Goal: Find contact information: Find contact information

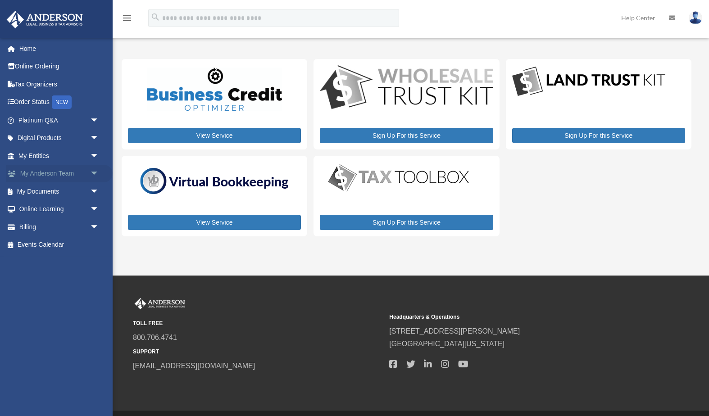
click at [93, 170] on span "arrow_drop_down" at bounding box center [99, 174] width 18 height 18
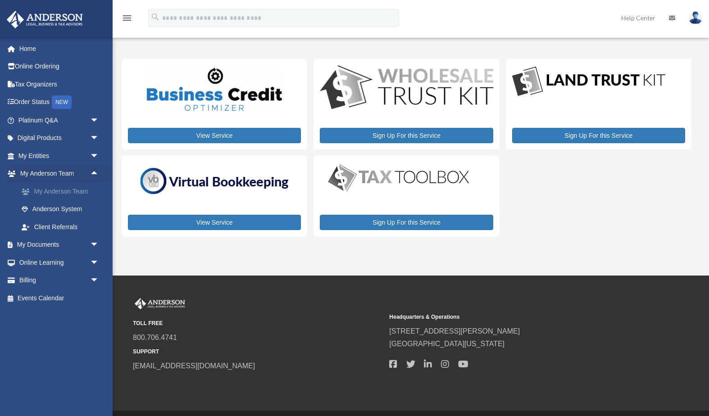
click at [80, 189] on link "My Anderson Team" at bounding box center [63, 191] width 100 height 18
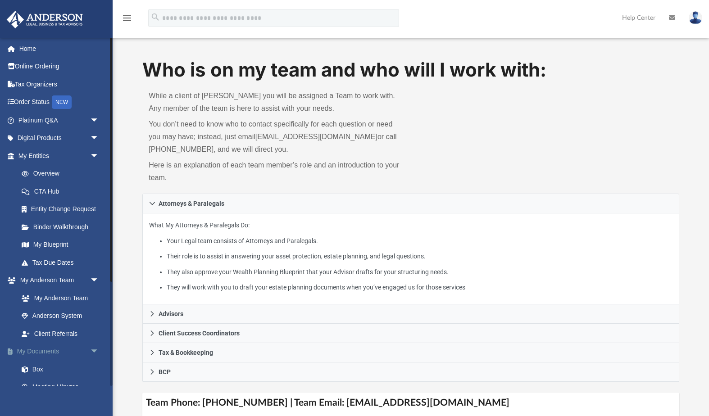
click at [94, 346] on span "arrow_drop_down" at bounding box center [99, 352] width 18 height 18
click at [95, 365] on span "arrow_drop_down" at bounding box center [99, 369] width 18 height 18
click at [97, 275] on span "arrow_drop_down" at bounding box center [99, 280] width 18 height 18
click at [92, 153] on span "arrow_drop_down" at bounding box center [99, 156] width 18 height 18
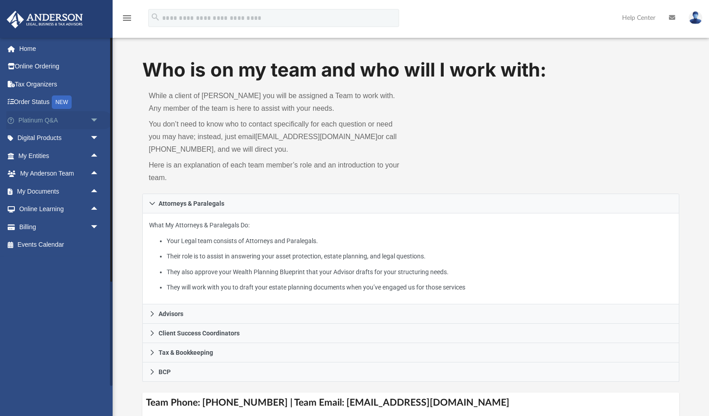
click at [93, 119] on span "arrow_drop_down" at bounding box center [99, 120] width 18 height 18
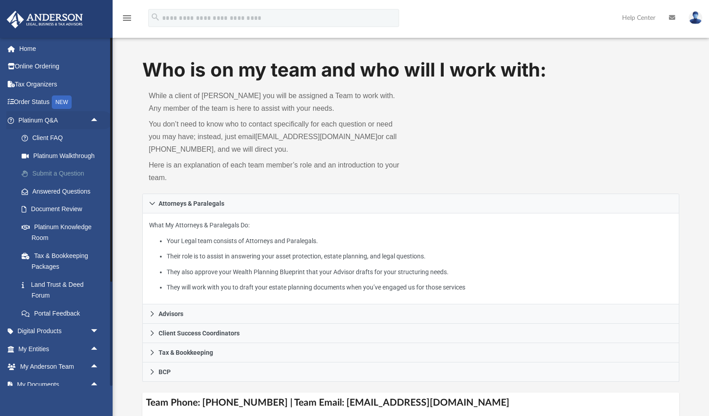
click at [62, 172] on link "Submit a Question" at bounding box center [63, 174] width 100 height 18
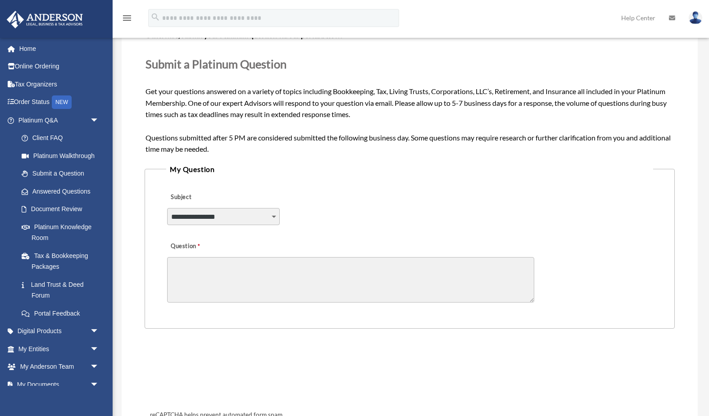
scroll to position [114, 0]
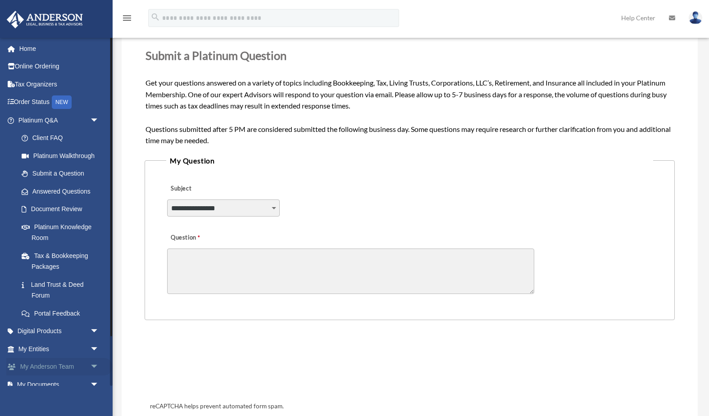
click at [94, 363] on span "arrow_drop_down" at bounding box center [99, 367] width 18 height 18
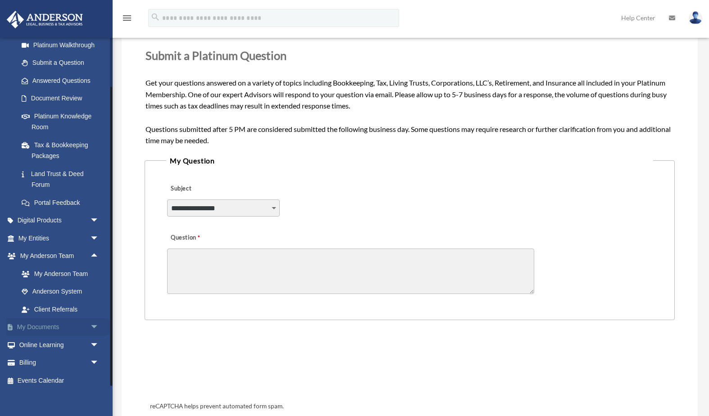
scroll to position [110, 0]
click at [71, 270] on link "My Anderson Team" at bounding box center [63, 274] width 100 height 18
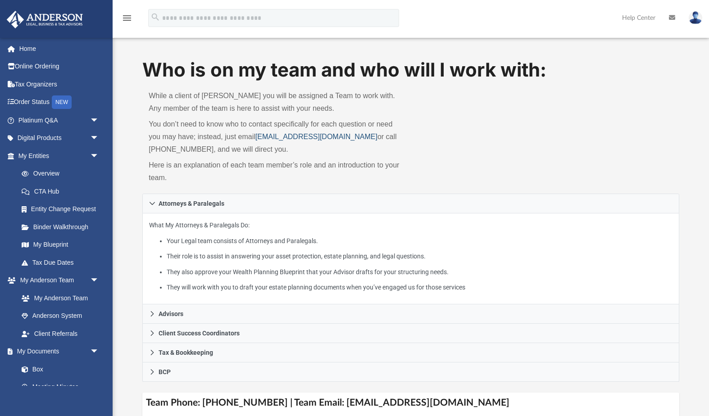
click at [265, 137] on link "[EMAIL_ADDRESS][DOMAIN_NAME]" at bounding box center [316, 137] width 122 height 8
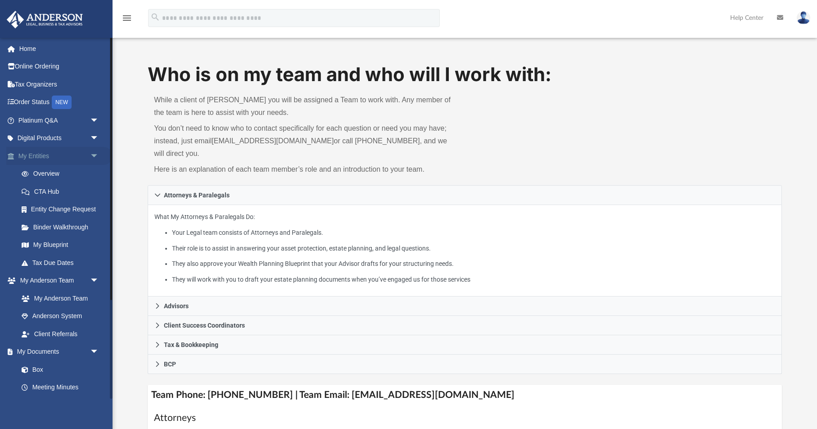
click at [92, 152] on span "arrow_drop_down" at bounding box center [99, 156] width 18 height 18
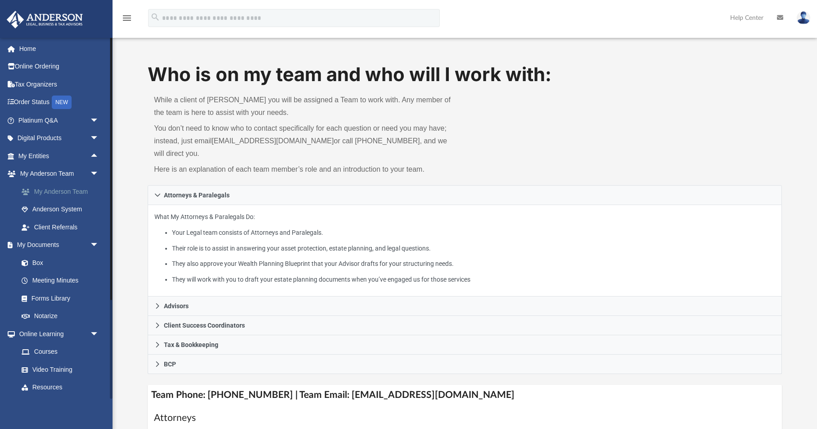
click at [71, 192] on link "My Anderson Team" at bounding box center [63, 191] width 100 height 18
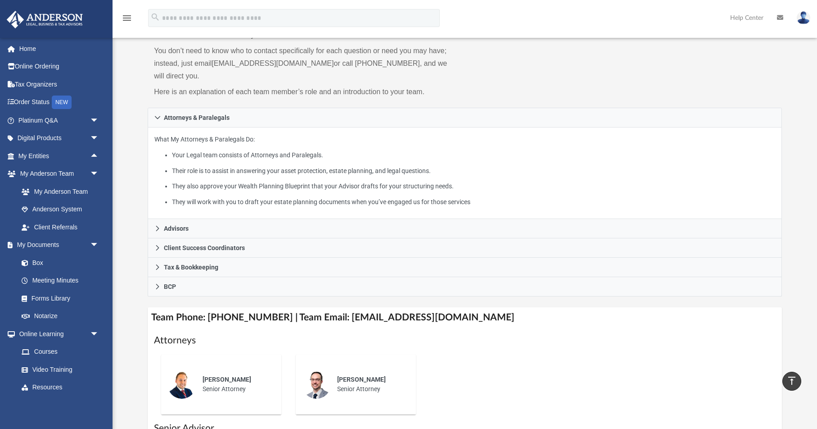
scroll to position [77, 0]
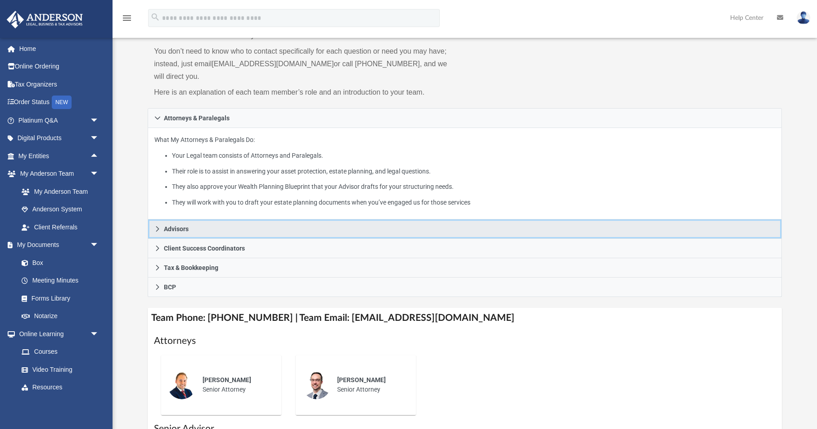
click at [155, 229] on icon at bounding box center [157, 229] width 6 height 6
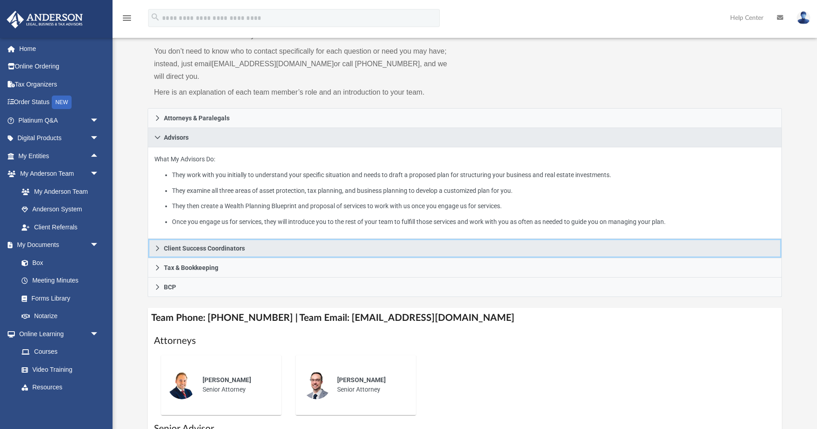
click at [158, 248] on icon at bounding box center [157, 247] width 3 height 5
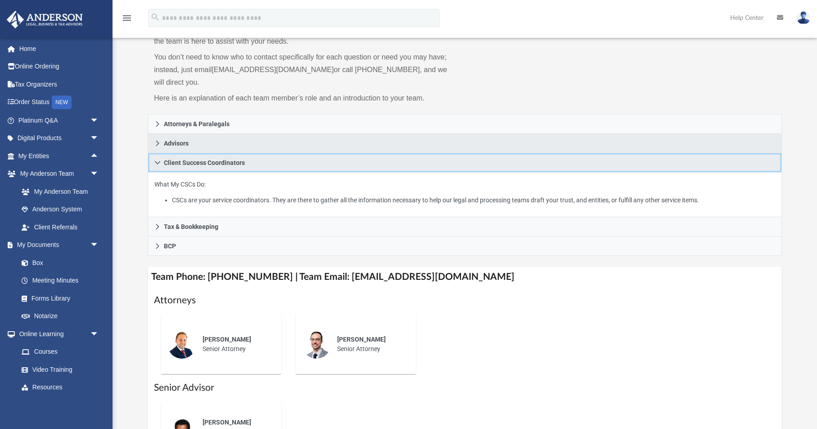
scroll to position [2, 0]
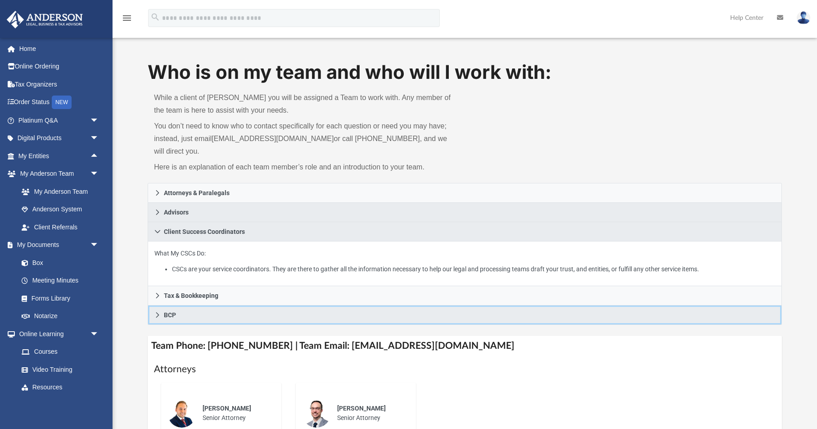
click at [157, 317] on icon at bounding box center [157, 314] width 3 height 5
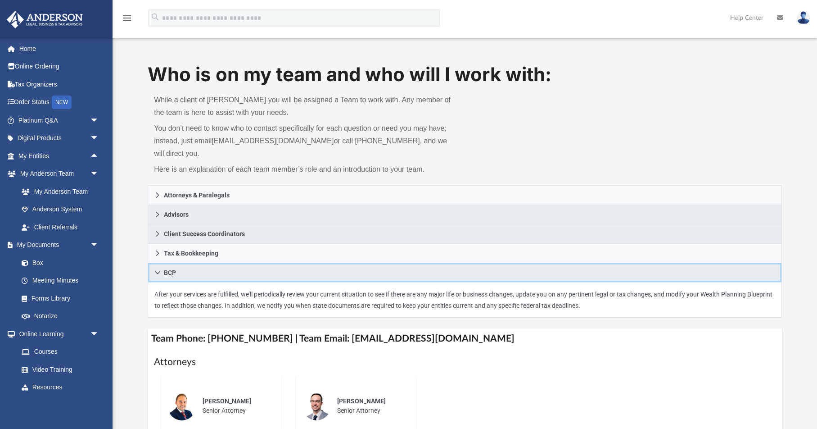
scroll to position [0, 0]
